Goal: Browse casually: Explore the website without a specific task or goal

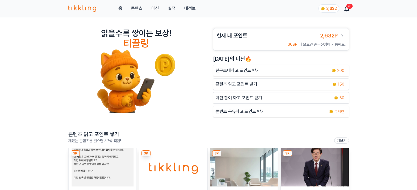
click at [306, 159] on img at bounding box center [314, 167] width 68 height 38
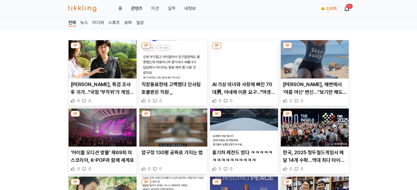
click at [100, 66] on img at bounding box center [102, 59] width 68 height 38
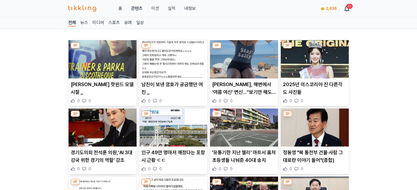
click at [114, 65] on img at bounding box center [102, 59] width 68 height 38
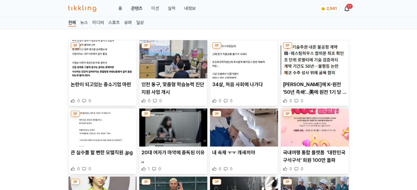
click at [122, 60] on img at bounding box center [102, 59] width 68 height 38
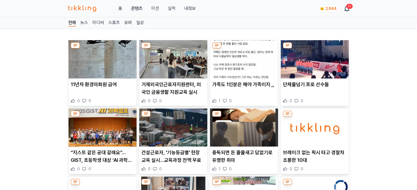
click at [305, 67] on img at bounding box center [314, 59] width 68 height 38
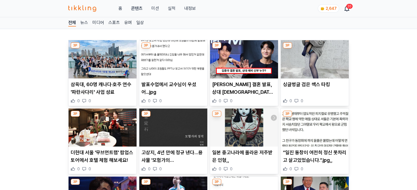
click at [111, 65] on img at bounding box center [102, 59] width 68 height 38
